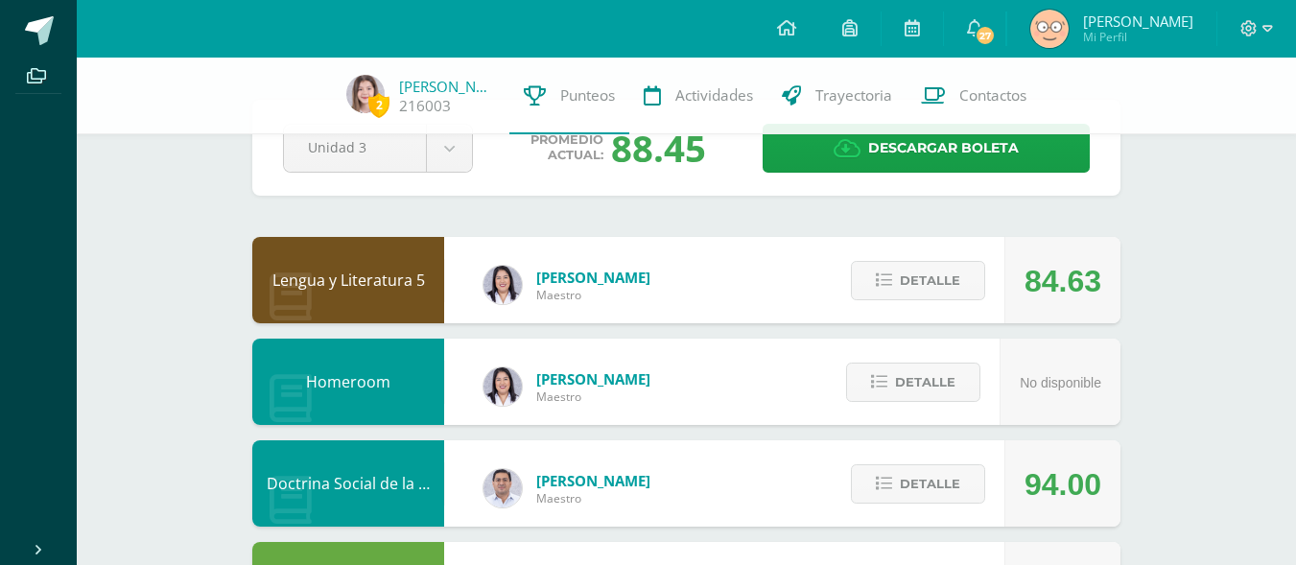
click at [976, 256] on div "Detalle" at bounding box center [913, 280] width 182 height 86
click at [951, 286] on span "Detalle" at bounding box center [930, 280] width 60 height 35
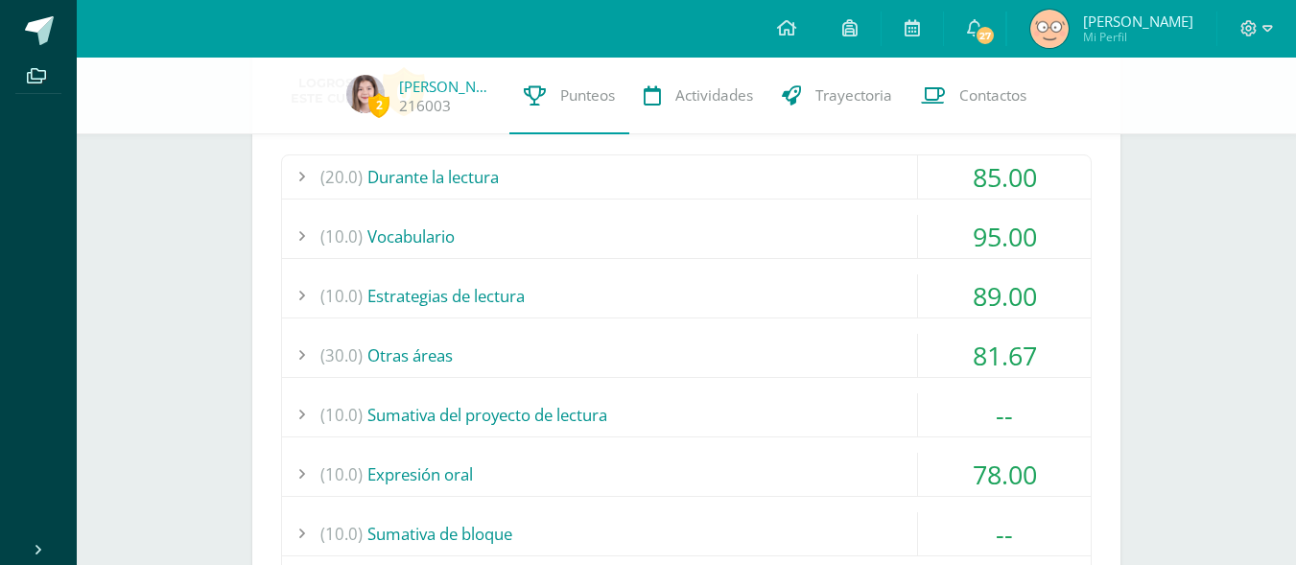
scroll to position [342, 0]
click at [837, 341] on div "(30.0) Otras áreas" at bounding box center [686, 354] width 809 height 43
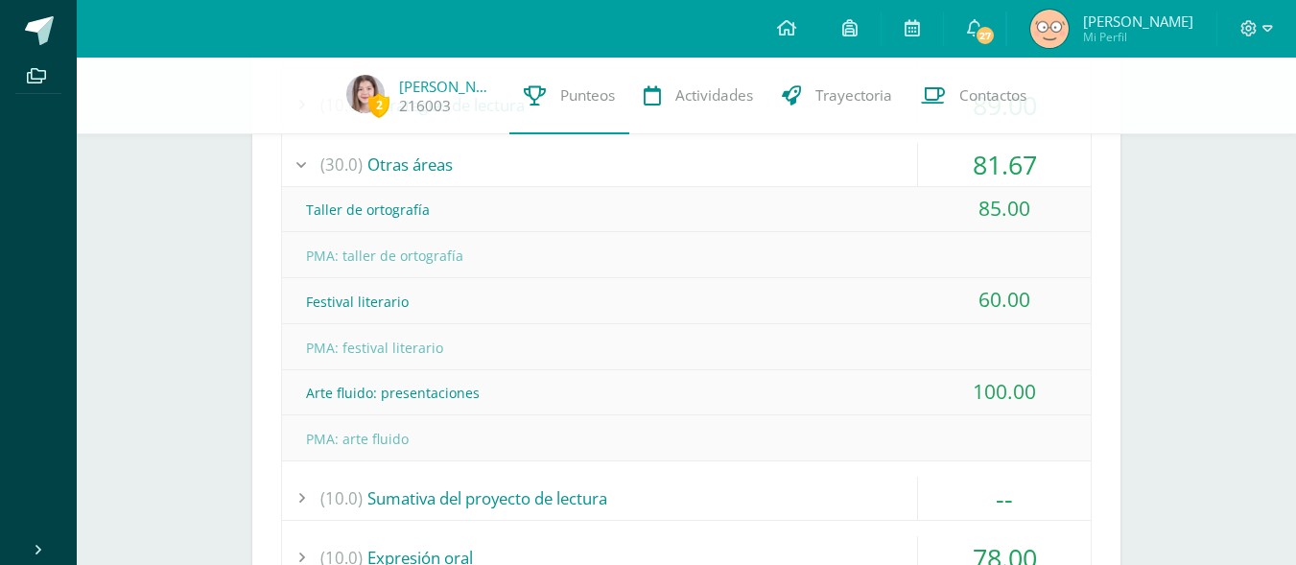
scroll to position [533, 0]
click at [905, 165] on div "(30.0) Otras áreas" at bounding box center [686, 163] width 809 height 43
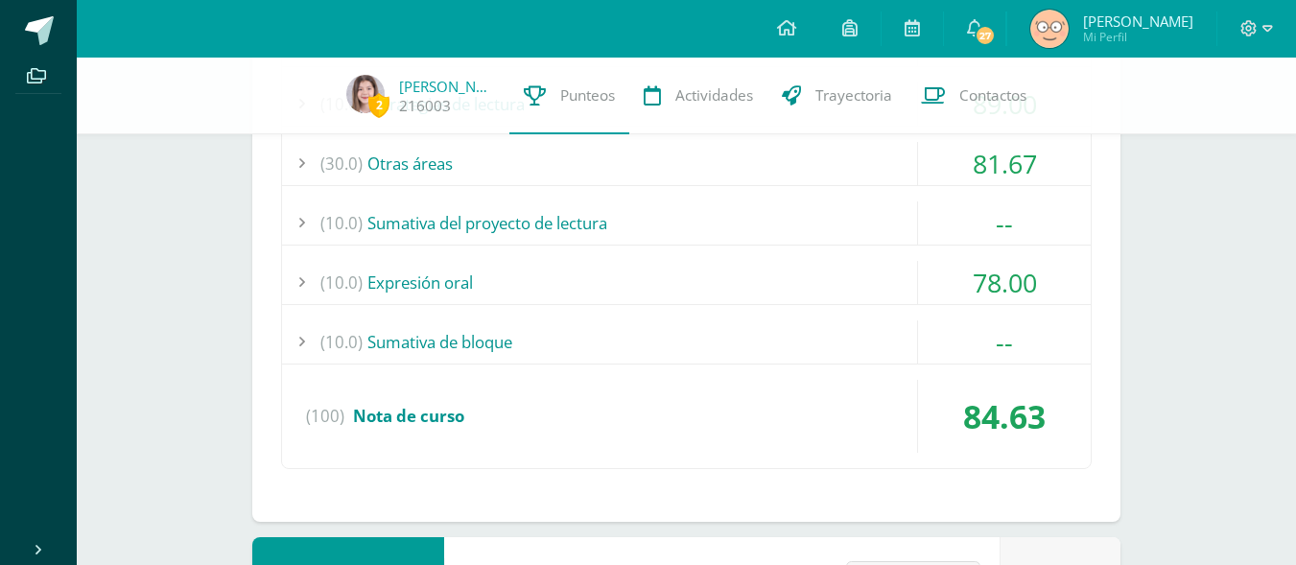
click at [857, 242] on div "(10.0) Sumativa del proyecto de lectura" at bounding box center [686, 222] width 809 height 43
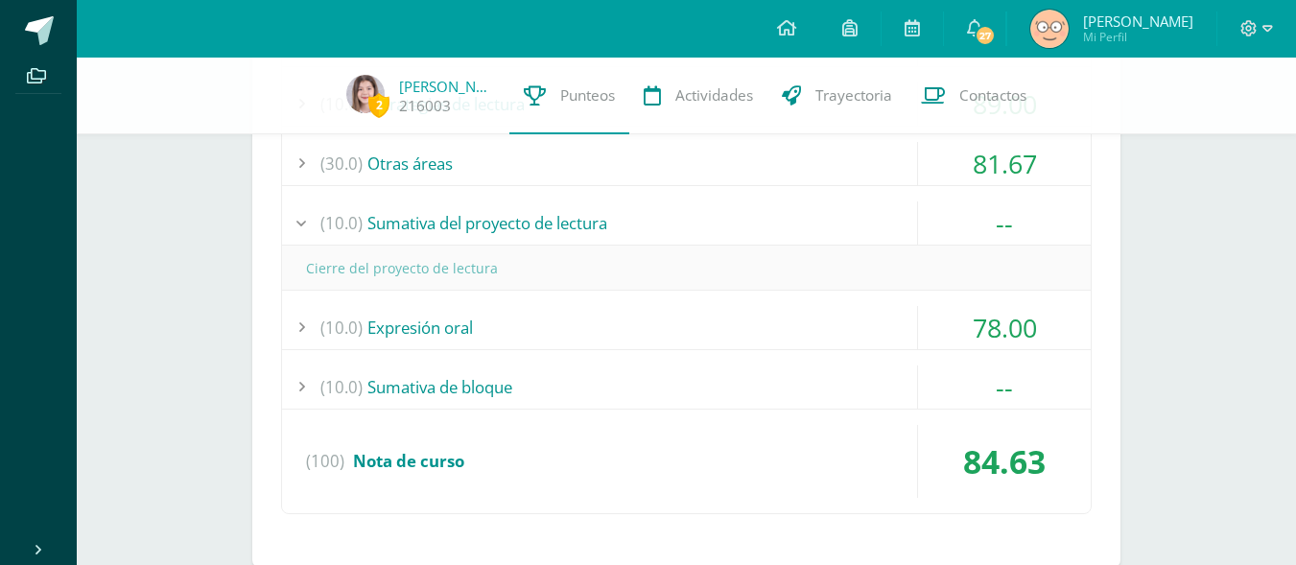
click at [879, 212] on div "(10.0) Sumativa del proyecto de lectura" at bounding box center [686, 222] width 809 height 43
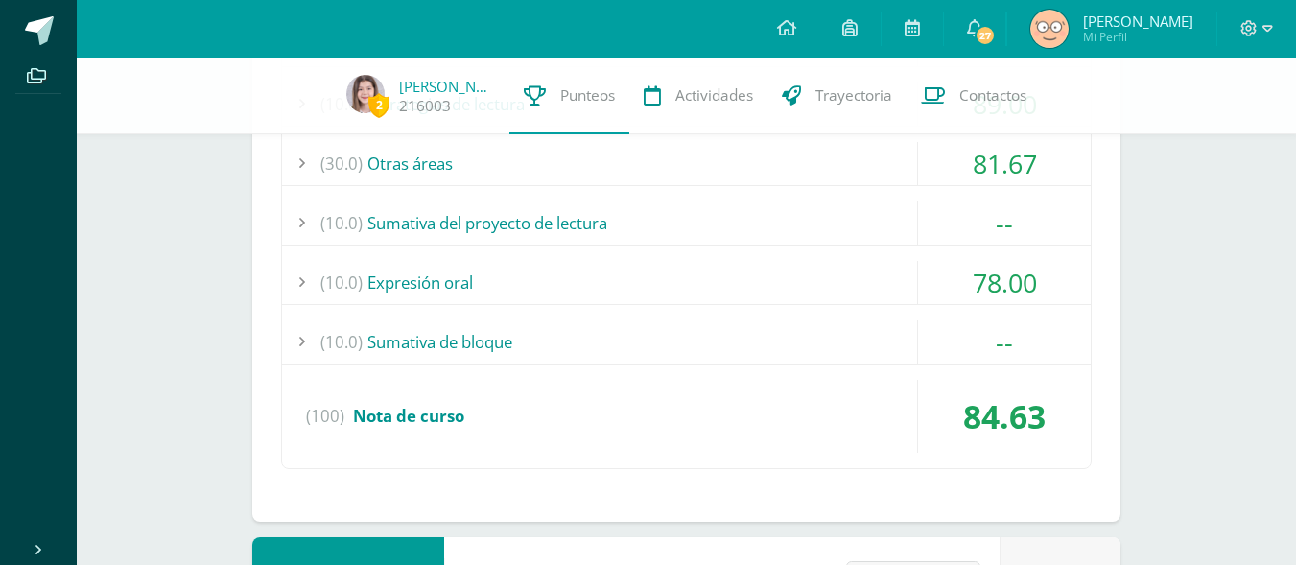
click at [816, 276] on div "(10.0) Expresión oral" at bounding box center [686, 282] width 809 height 43
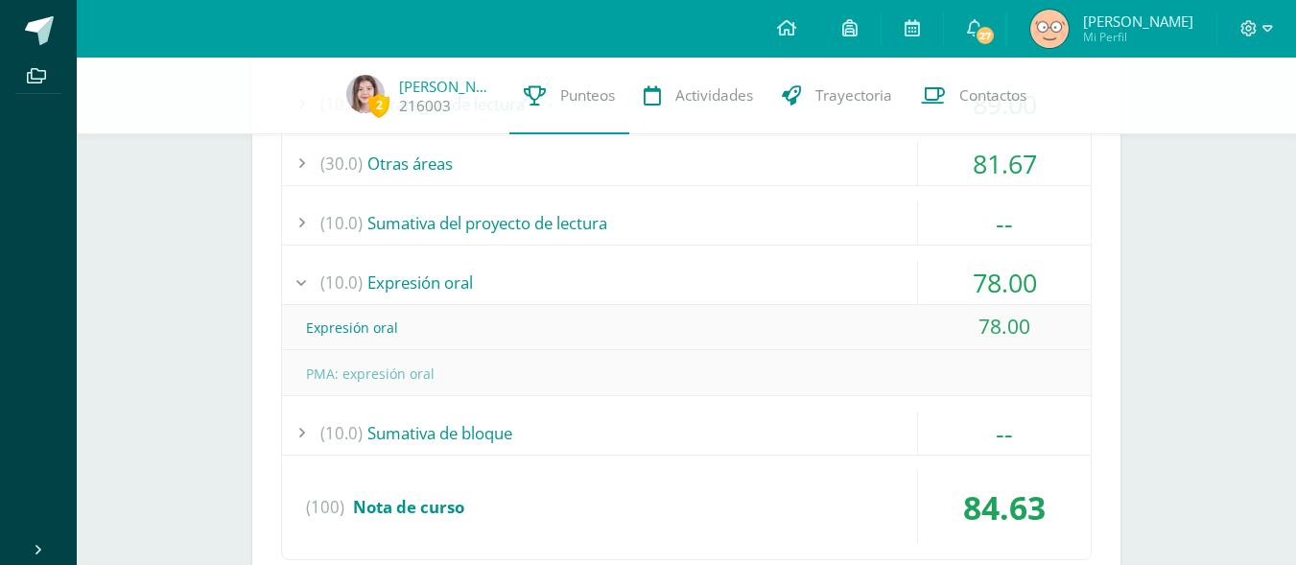
click at [826, 272] on div "(10.0) Expresión oral" at bounding box center [686, 282] width 809 height 43
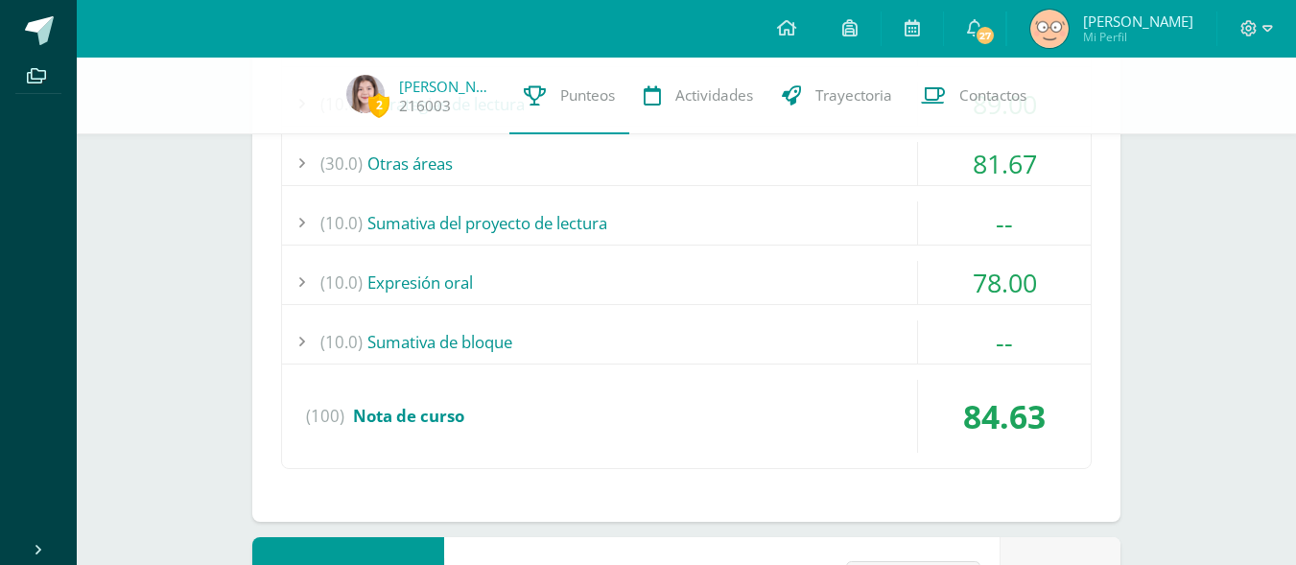
click at [755, 357] on div "(10.0) Sumativa de bloque" at bounding box center [686, 341] width 809 height 43
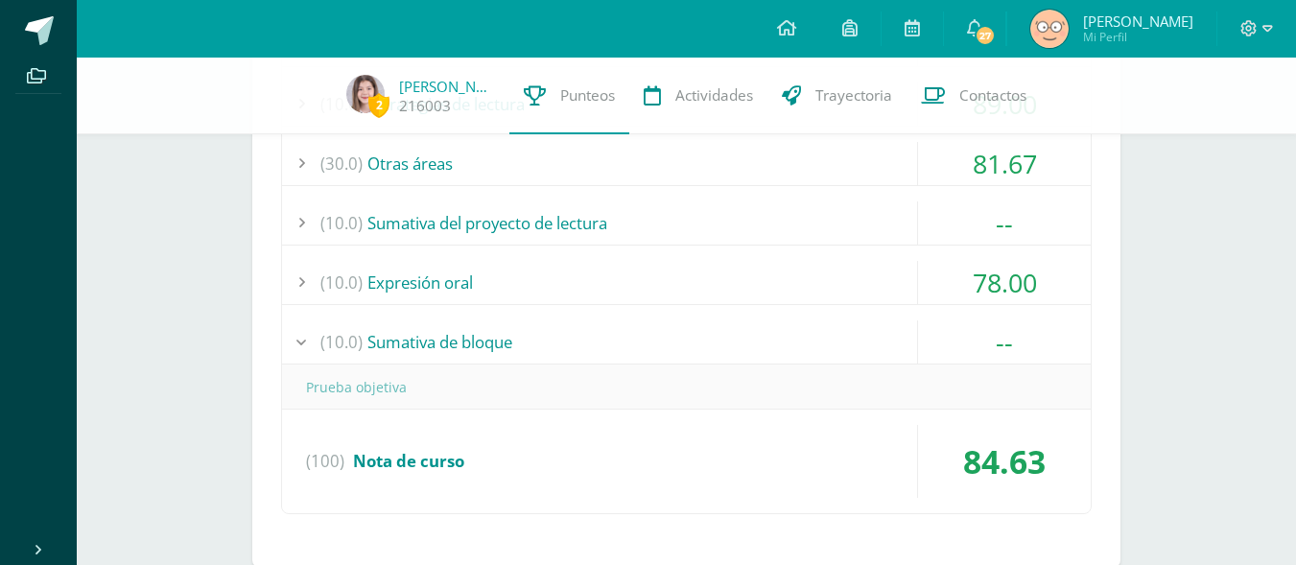
click at [766, 343] on div "(10.0) Sumativa de bloque" at bounding box center [686, 341] width 809 height 43
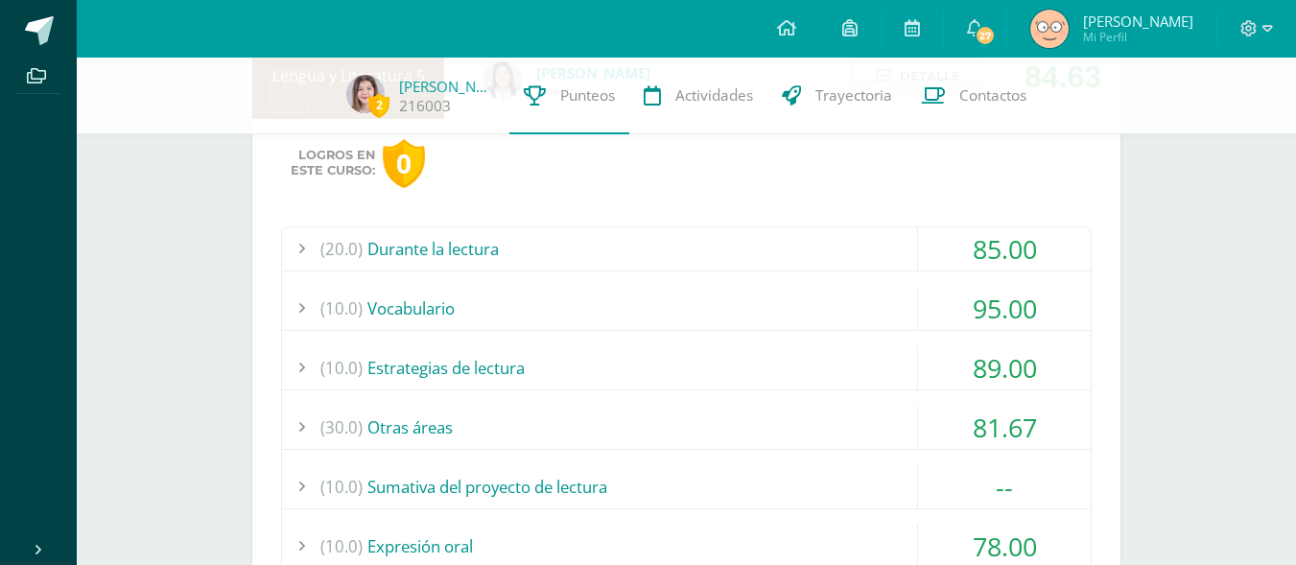
scroll to position [267, 0]
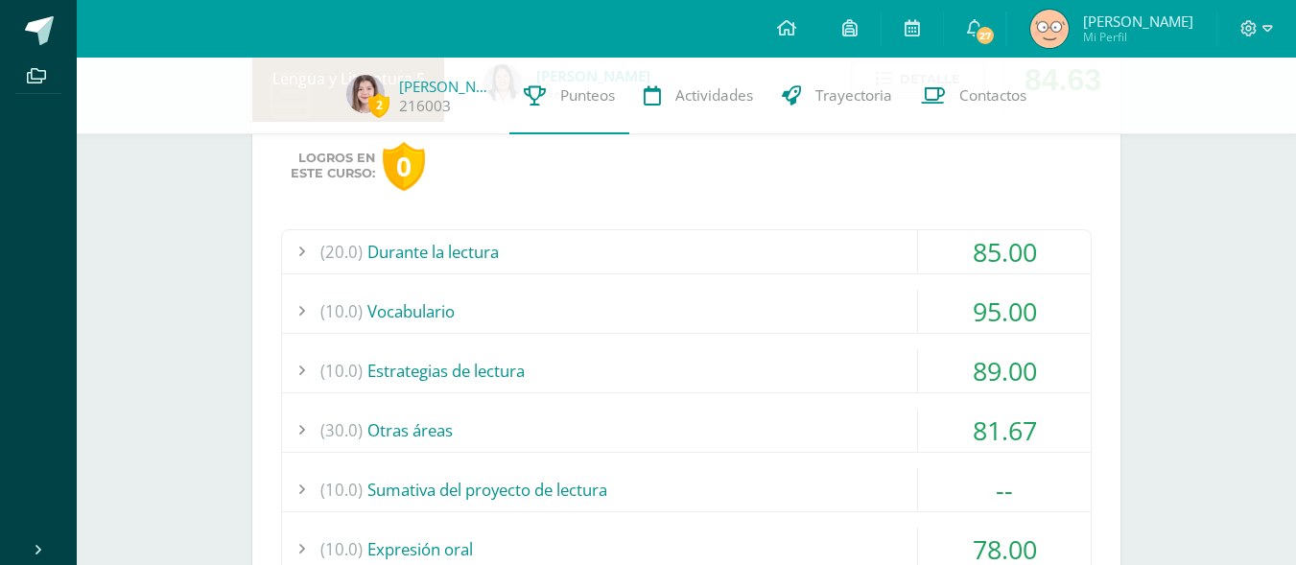
click at [848, 271] on div "(20.0) Durante la lectura" at bounding box center [686, 251] width 809 height 43
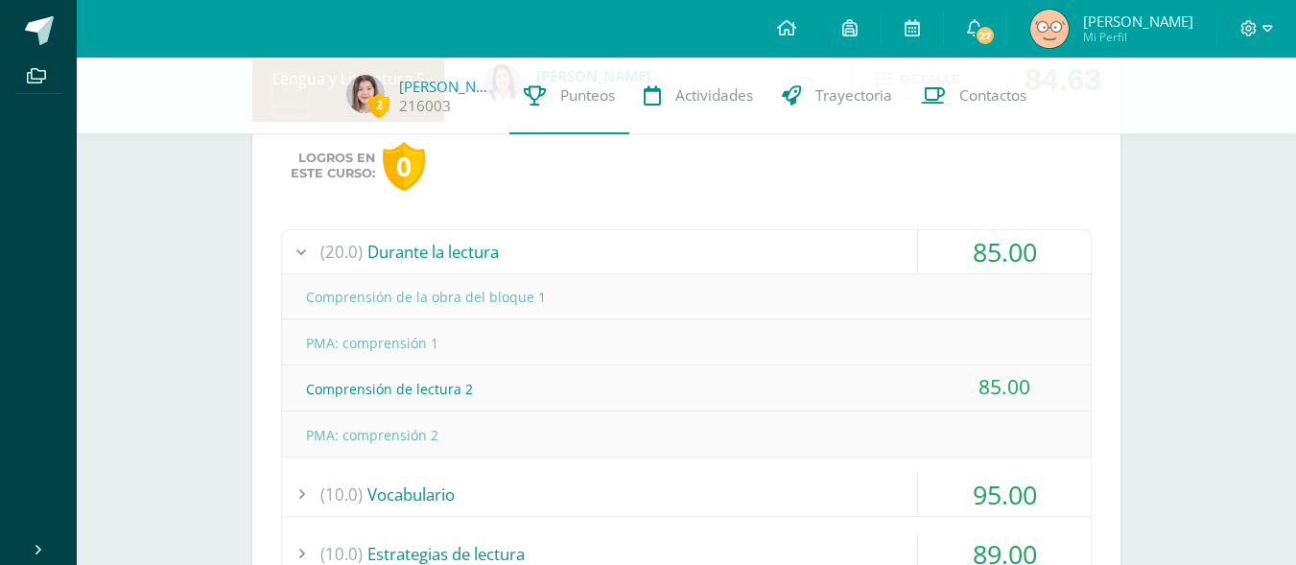
click at [838, 263] on div "(20.0) Durante la lectura" at bounding box center [686, 251] width 809 height 43
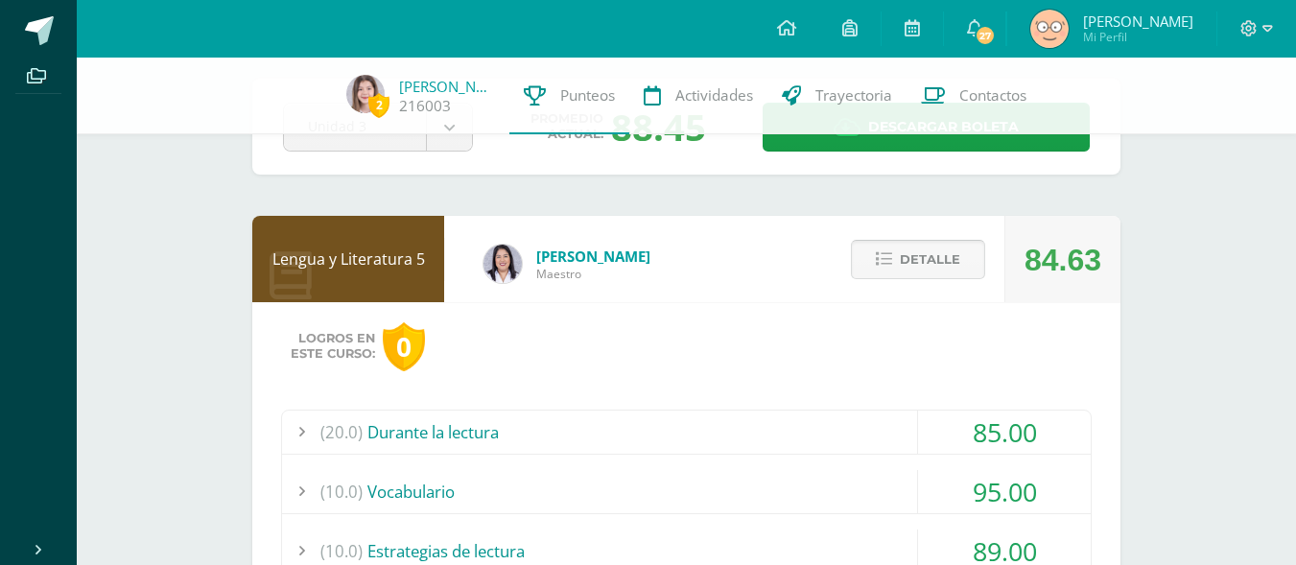
click at [929, 242] on span "Detalle" at bounding box center [930, 259] width 60 height 35
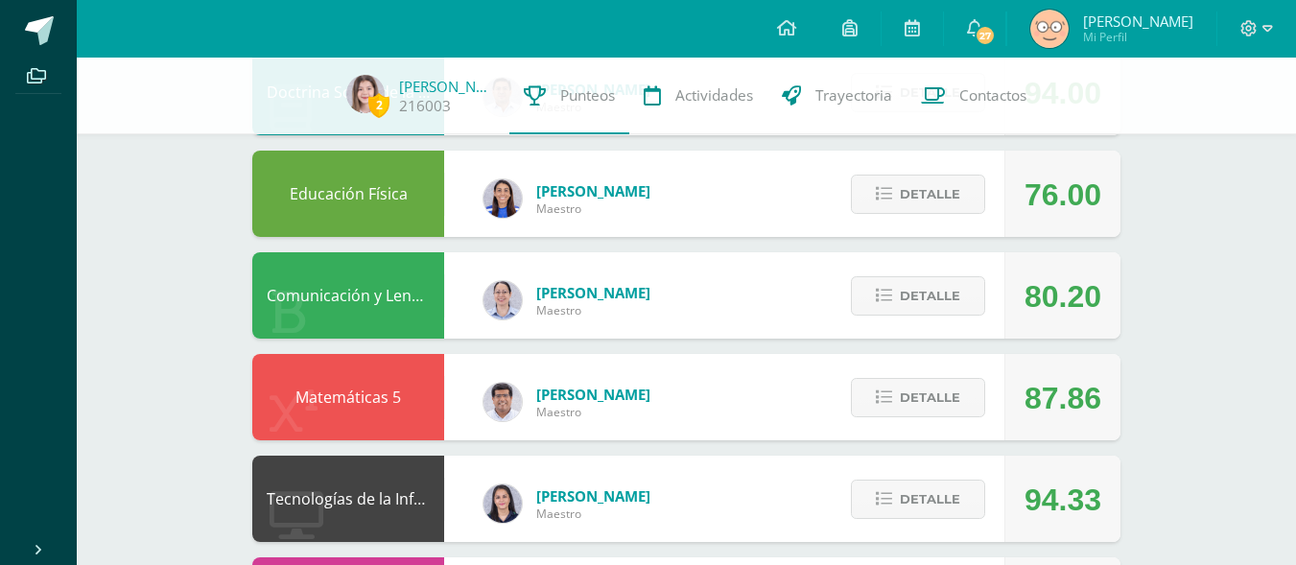
scroll to position [462, 0]
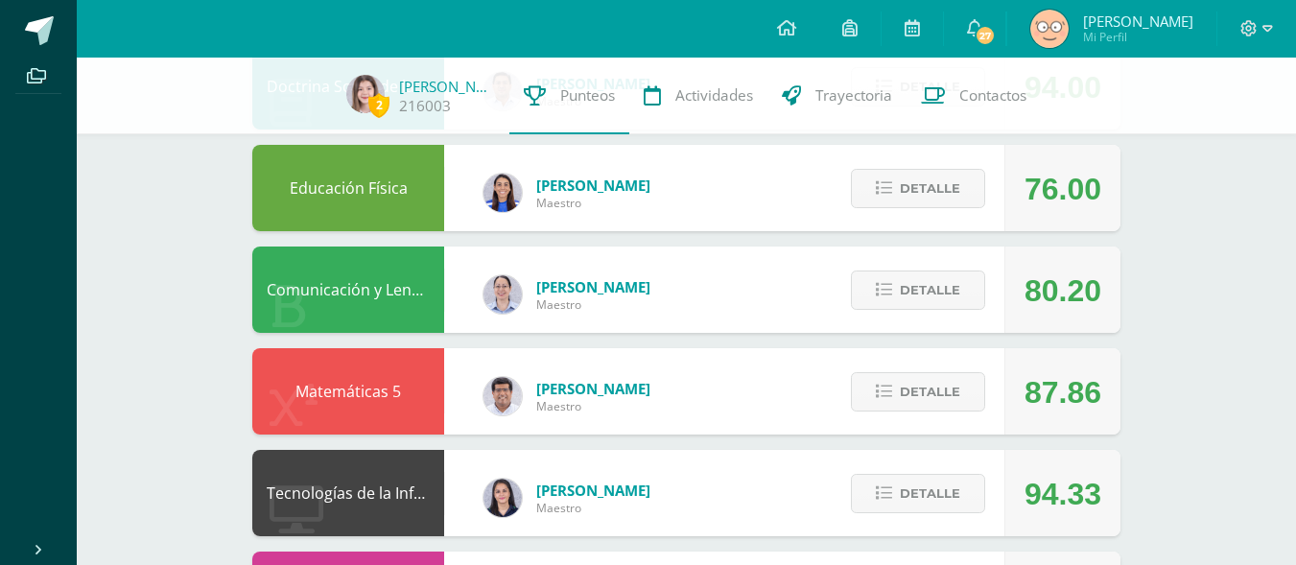
click at [1154, 315] on div "Pendiente Unidad 3 Unidad 1 Unidad 2 Unidad 3 Unidad 4 Promedio actual: 88.45 D…" at bounding box center [686, 389] width 945 height 1589
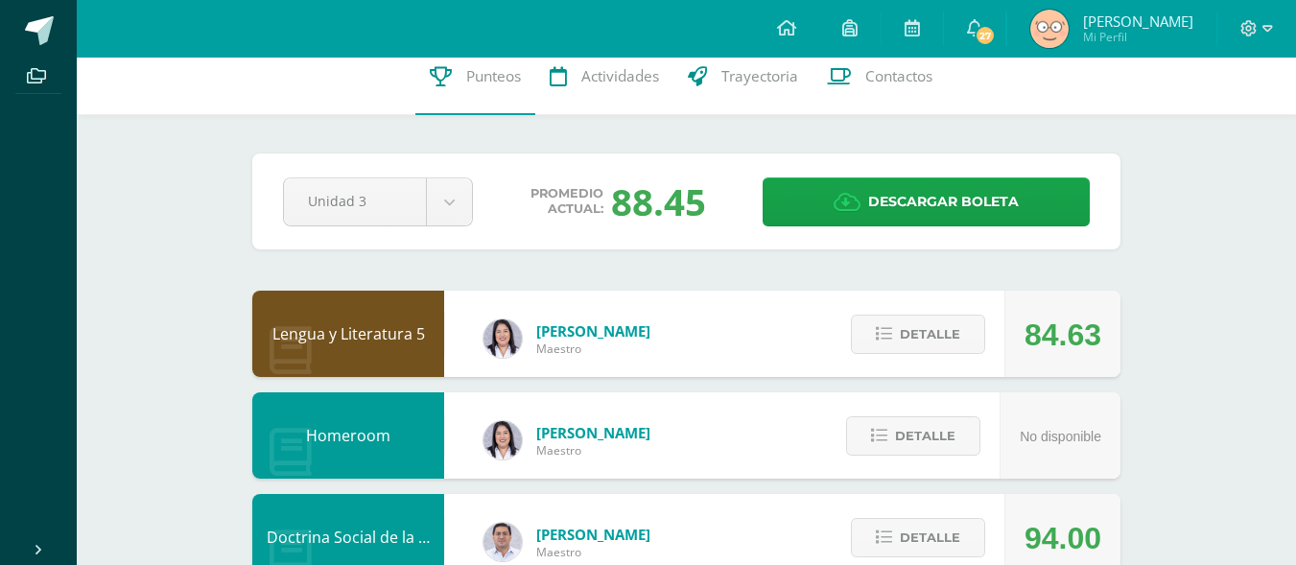
scroll to position [0, 0]
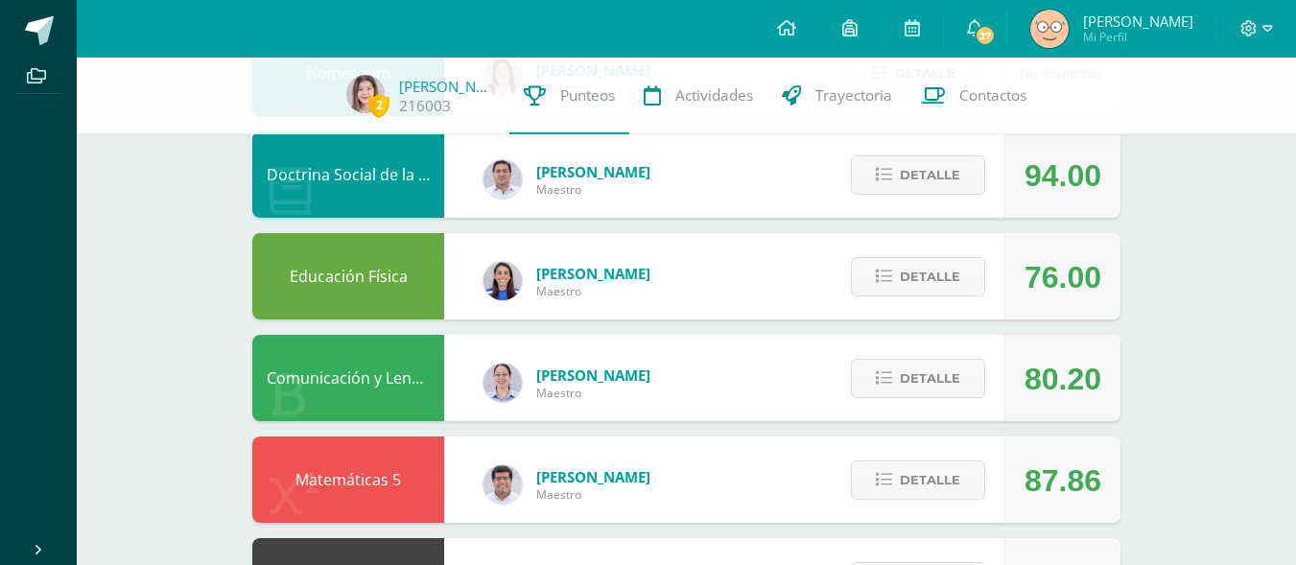
scroll to position [376, 0]
